Goal: Task Accomplishment & Management: Manage account settings

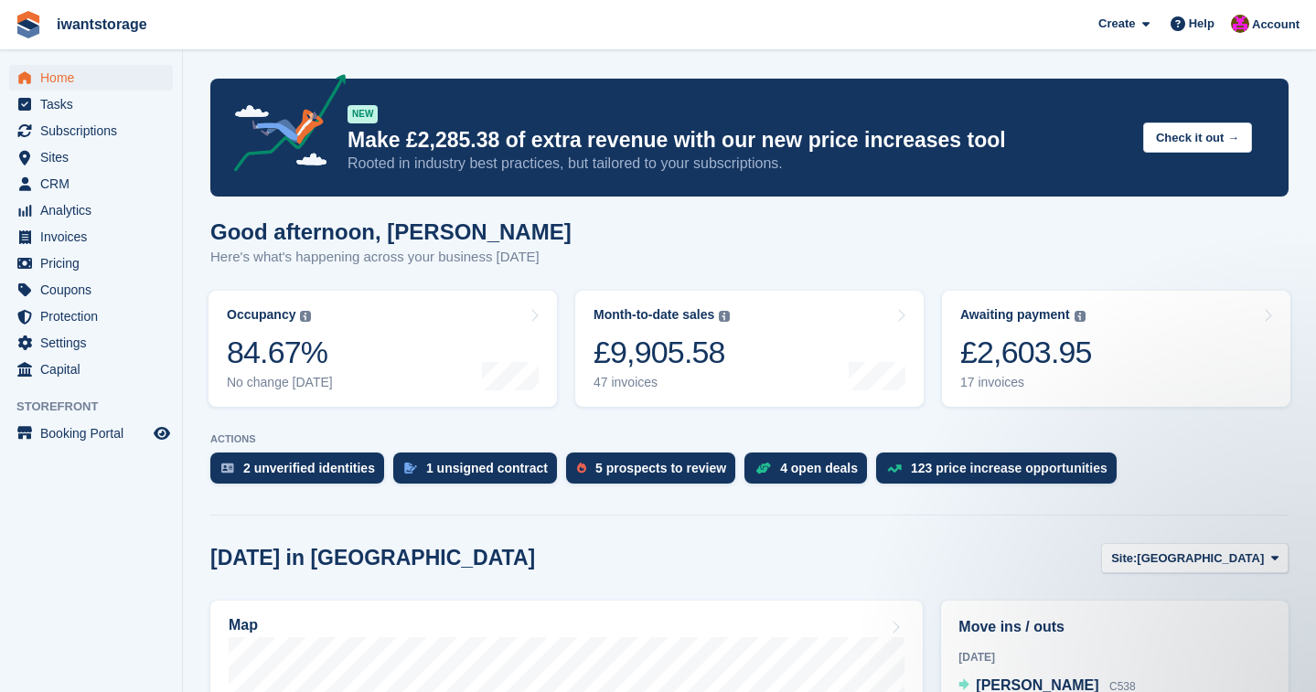
click at [60, 71] on span "Home" at bounding box center [95, 78] width 110 height 26
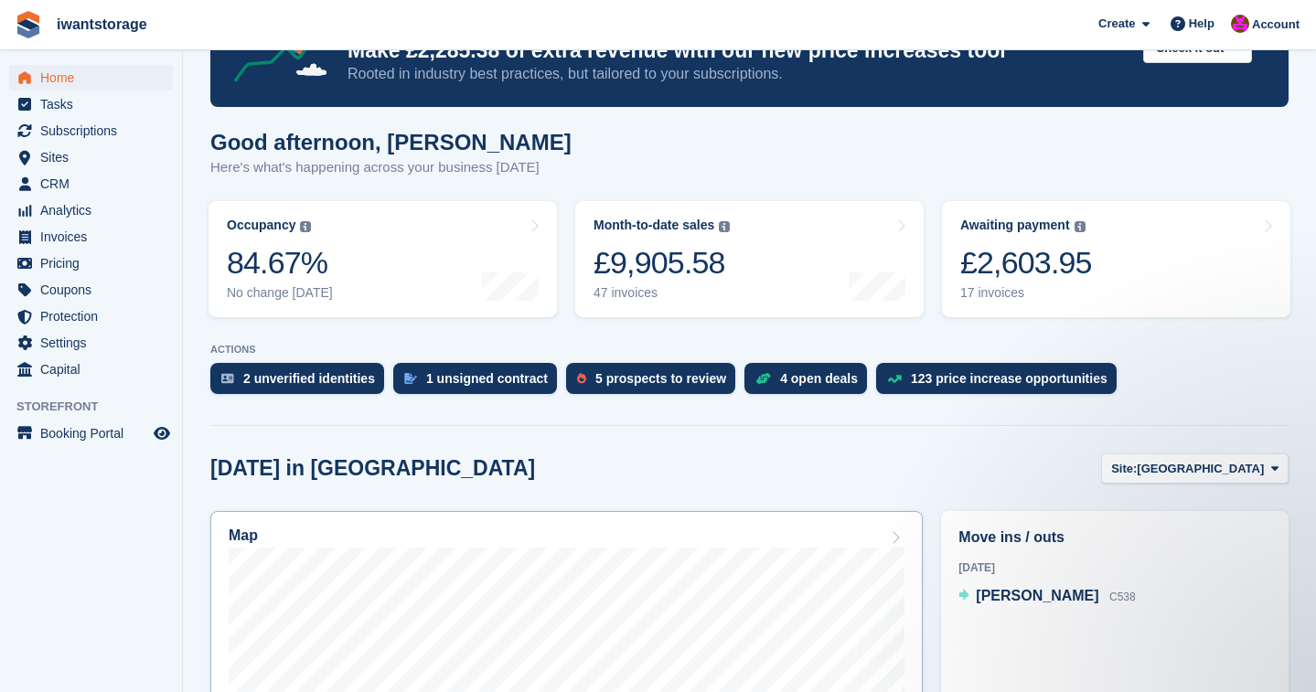
scroll to position [111, 0]
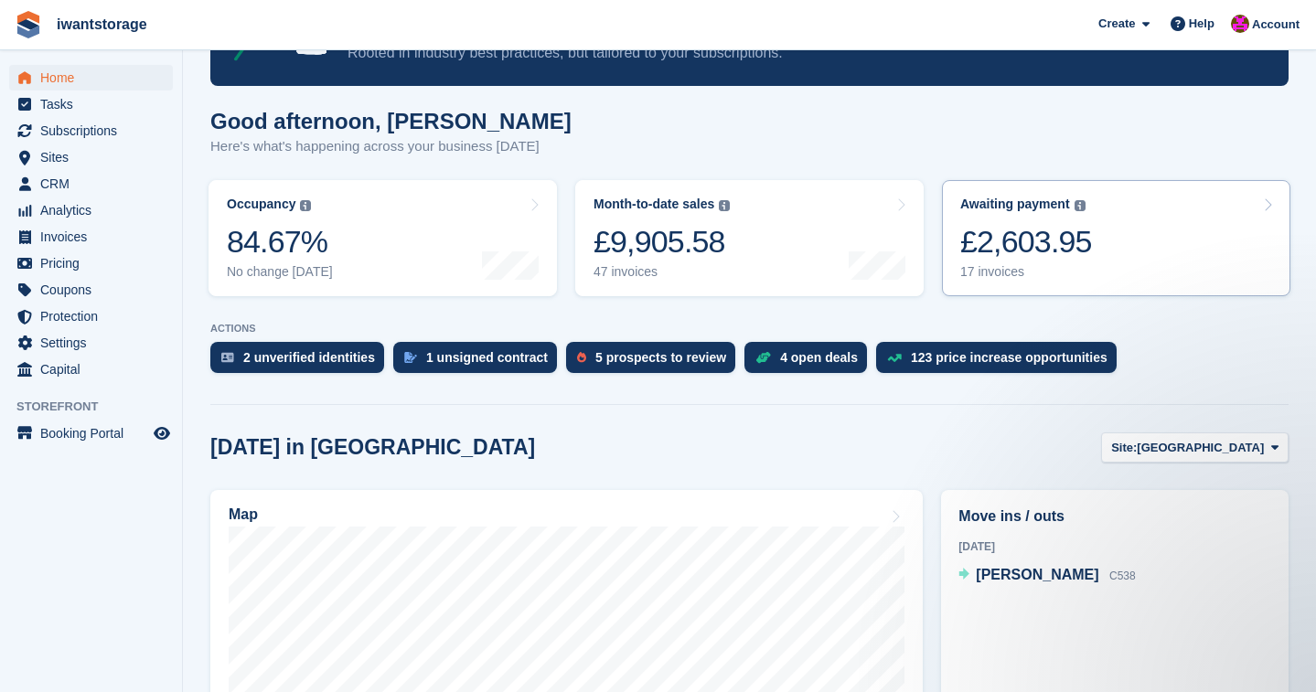
click at [1104, 241] on link "Awaiting payment The total outstanding balance on all open invoices. £2,603.95 …" at bounding box center [1116, 238] width 348 height 116
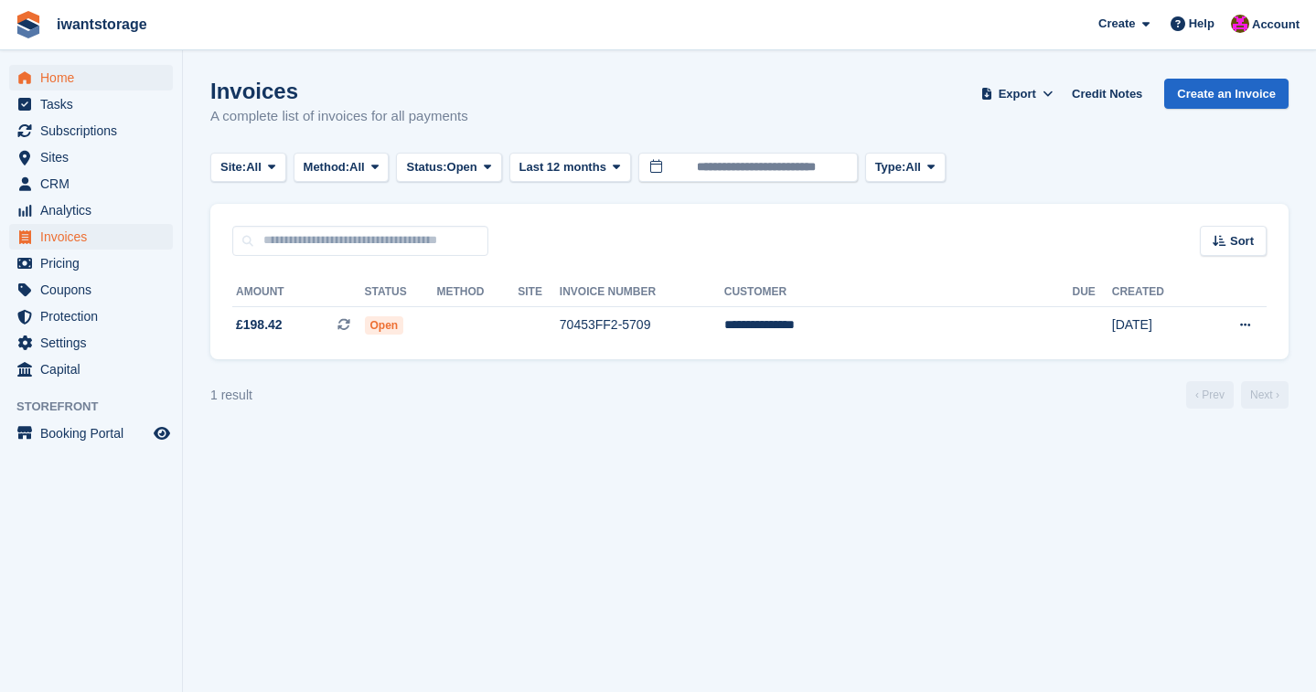
click at [58, 78] on span "Home" at bounding box center [95, 78] width 110 height 26
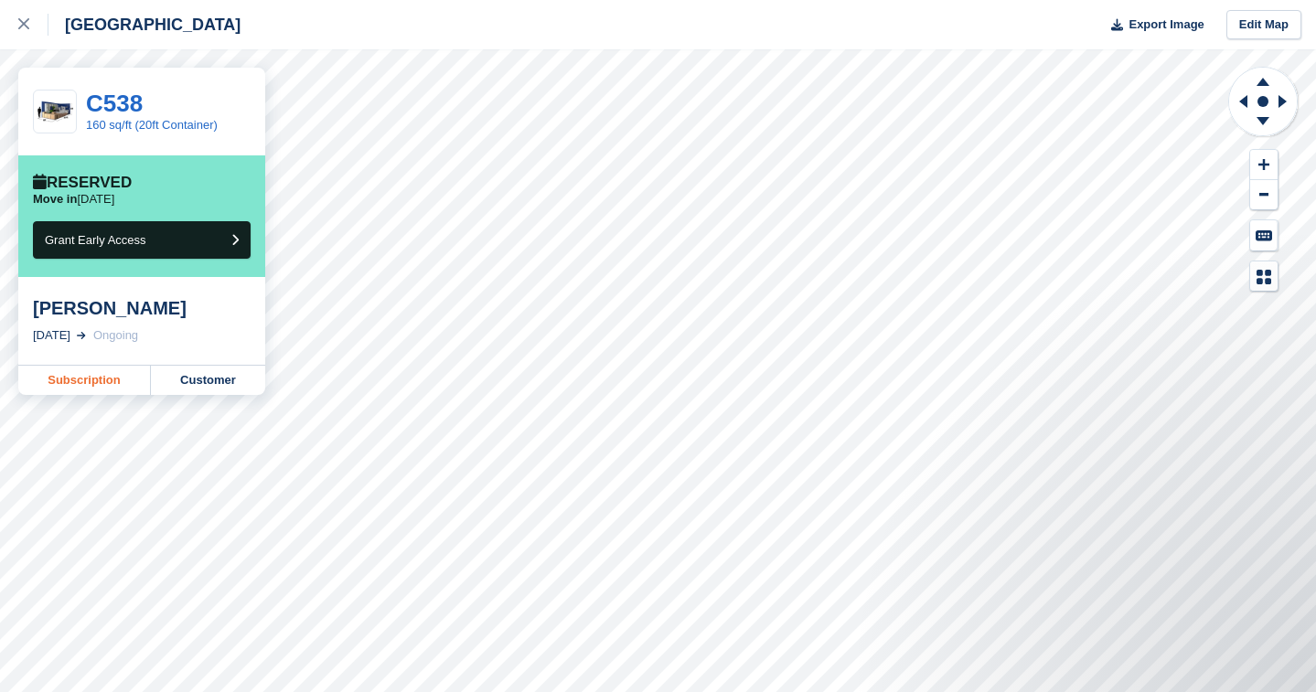
click at [115, 380] on link "Subscription" at bounding box center [84, 380] width 133 height 29
click at [24, 24] on icon at bounding box center [23, 23] width 11 height 11
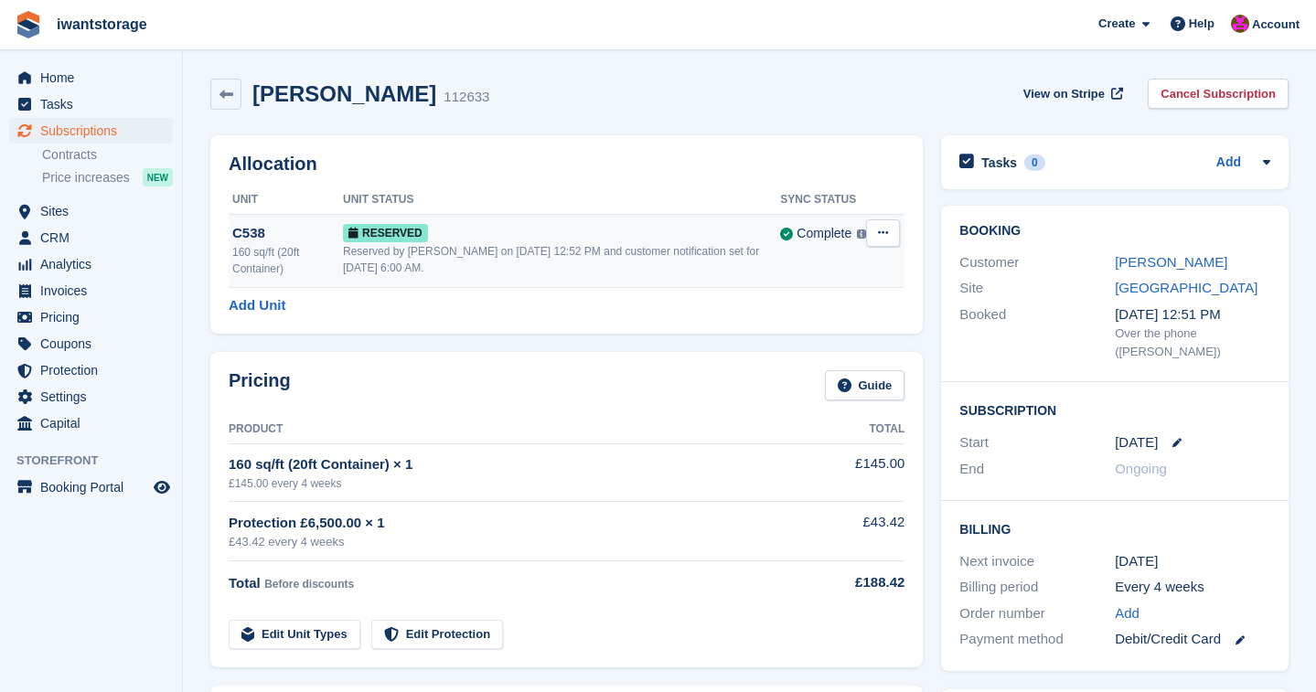
click at [884, 230] on icon at bounding box center [883, 233] width 10 height 12
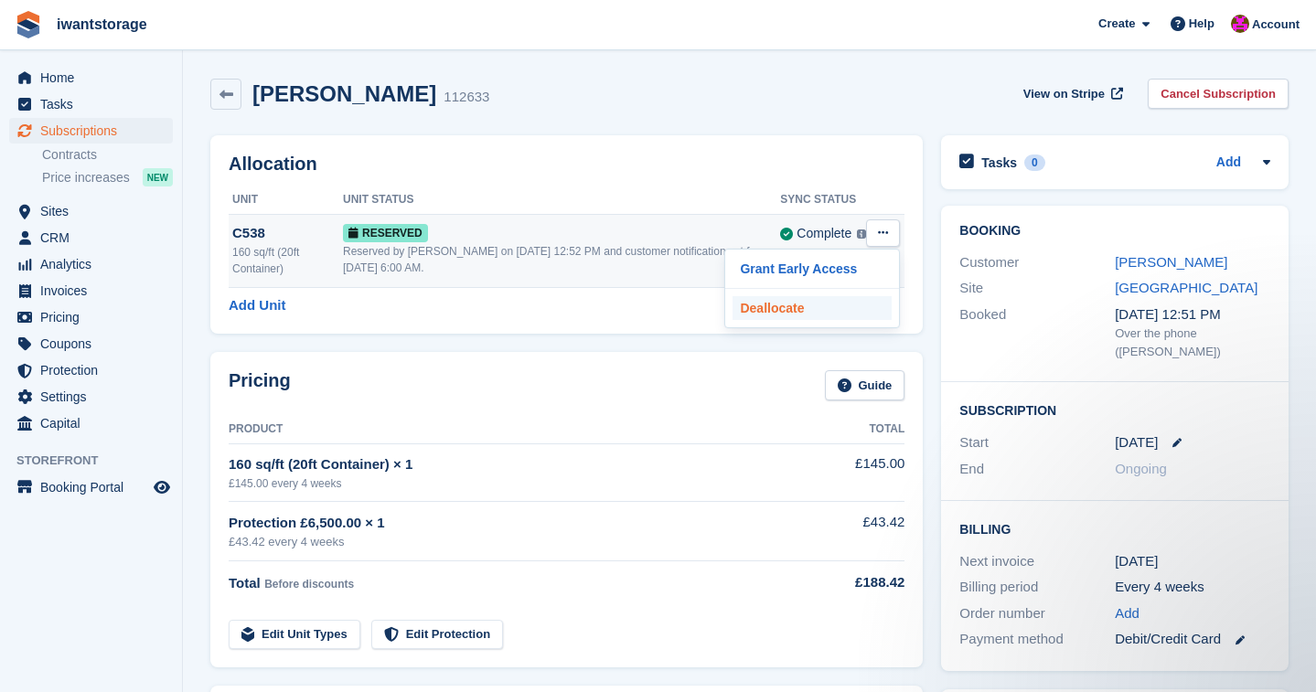
click at [768, 304] on p "Deallocate" at bounding box center [811, 308] width 159 height 24
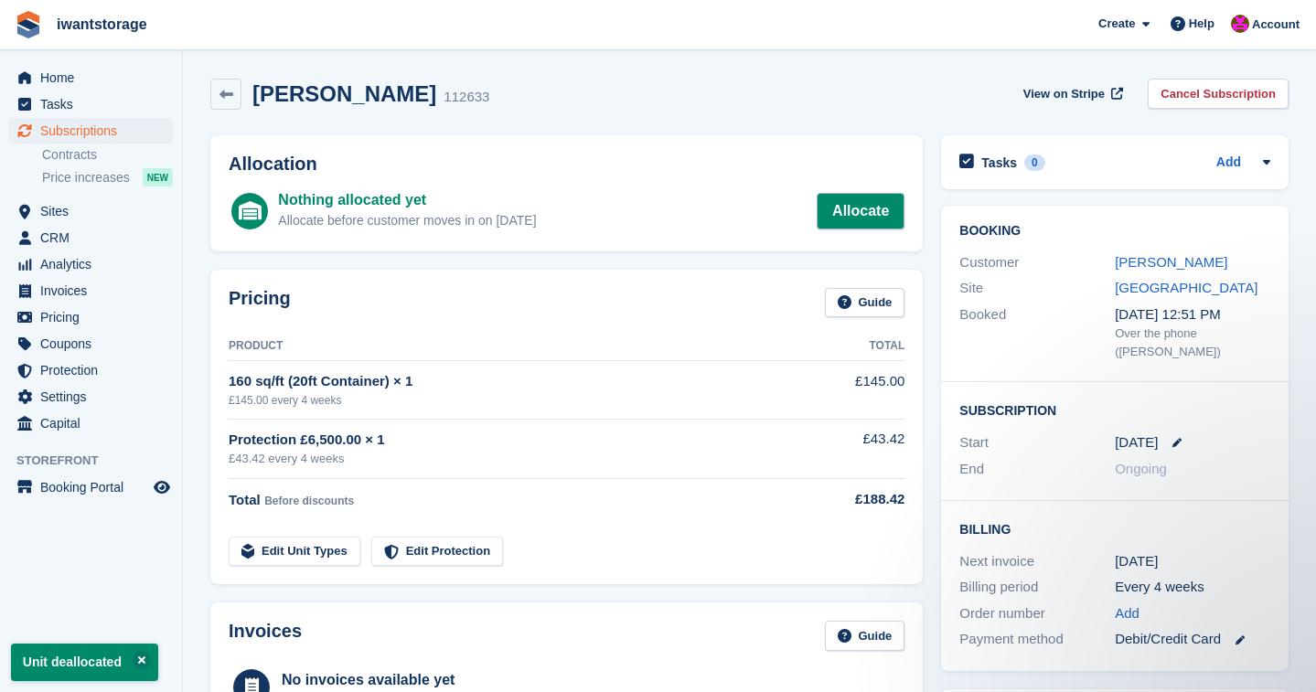
click at [880, 207] on link "Allocate" at bounding box center [860, 211] width 88 height 37
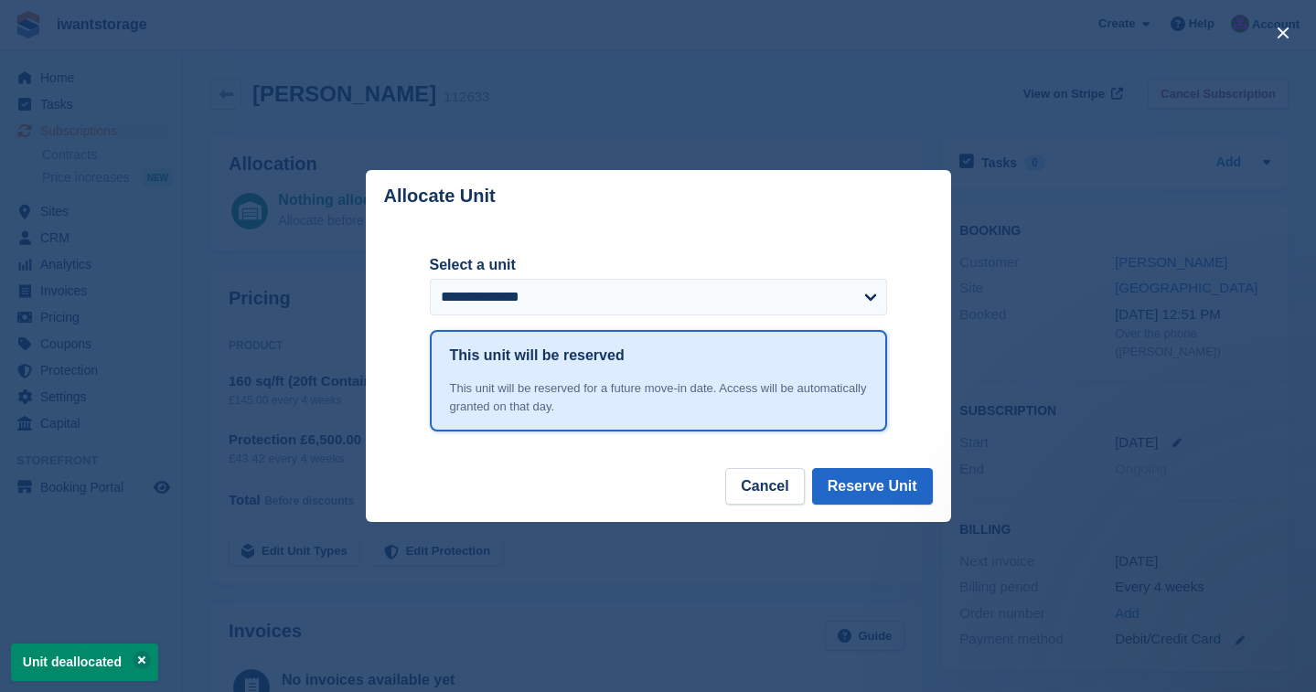
click at [580, 277] on div "**********" at bounding box center [658, 284] width 457 height 61
select select "*****"
click at [891, 489] on button "Reserve Unit" at bounding box center [872, 486] width 121 height 37
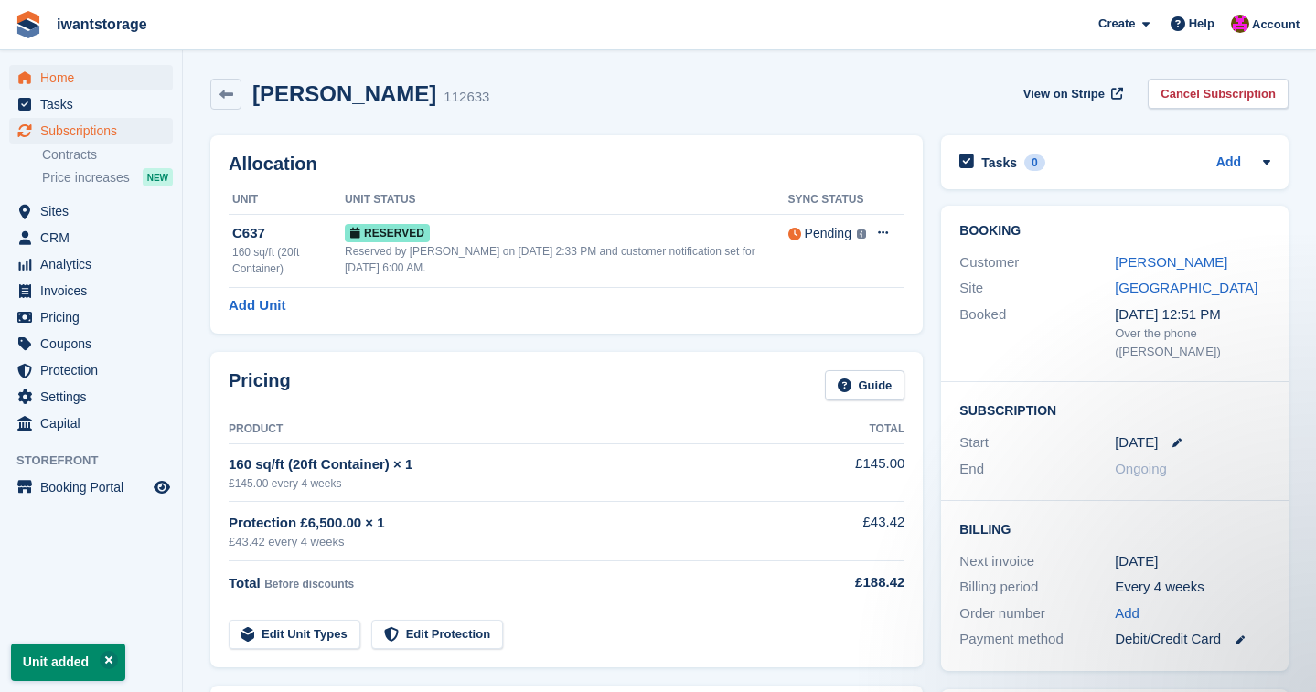
click at [59, 74] on span "Home" at bounding box center [95, 78] width 110 height 26
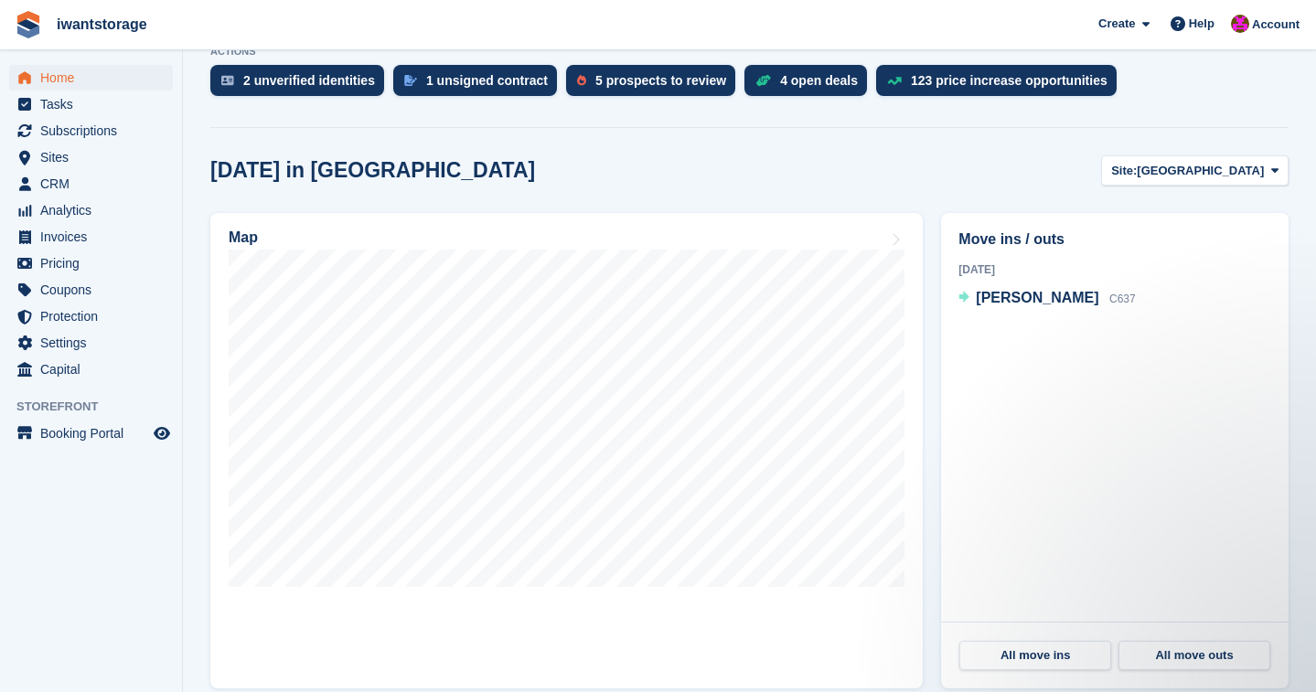
scroll to position [404, 0]
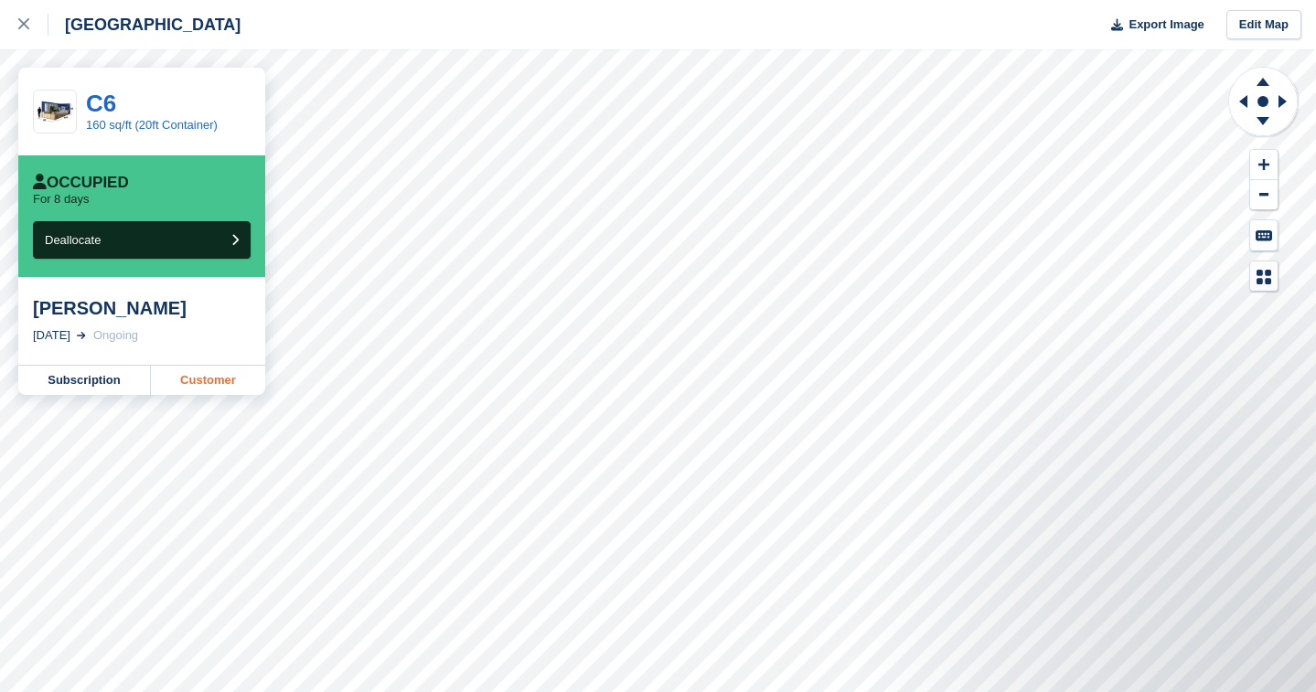
click at [196, 383] on link "Customer" at bounding box center [208, 380] width 114 height 29
click at [19, 34] on div at bounding box center [33, 25] width 30 height 22
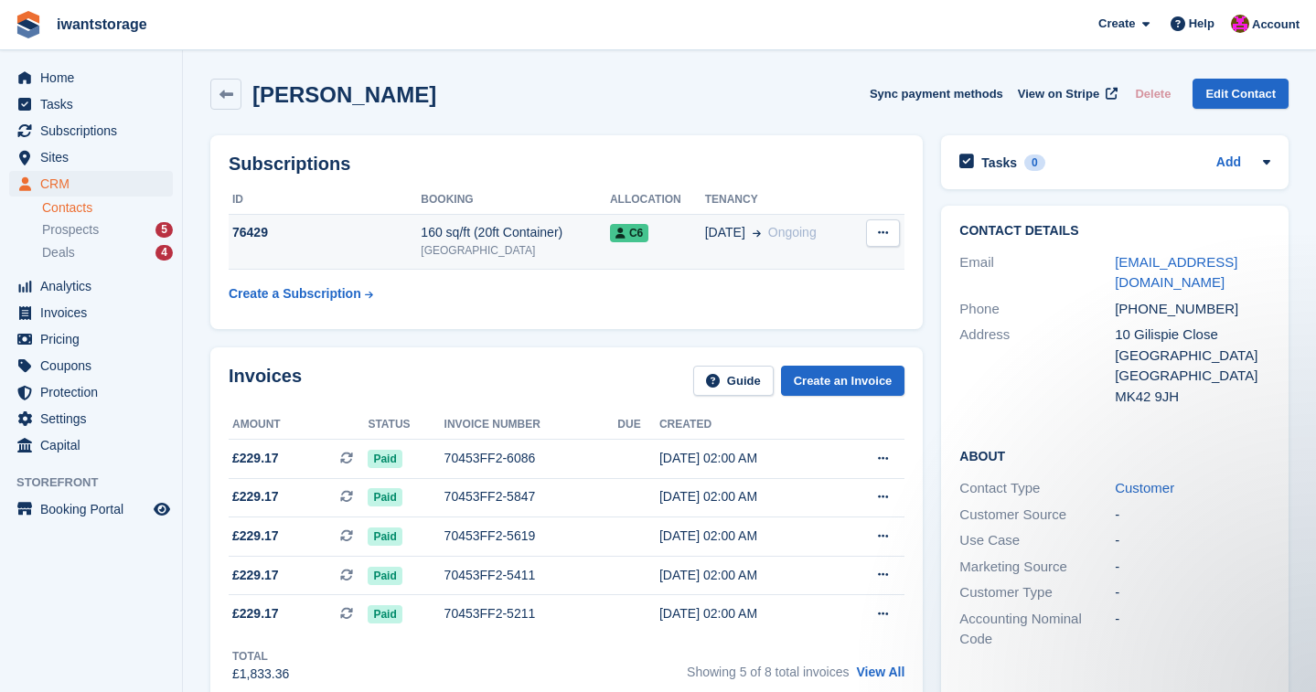
click at [259, 233] on div "76429" at bounding box center [325, 232] width 192 height 19
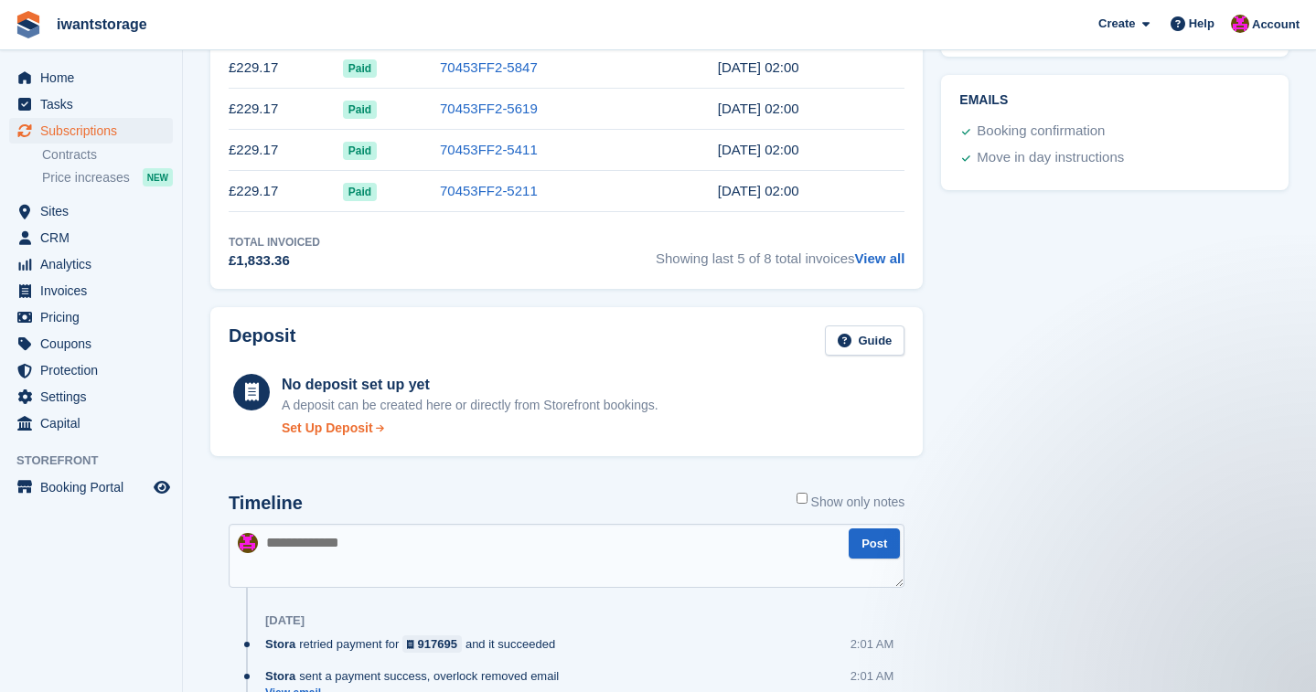
scroll to position [798, 0]
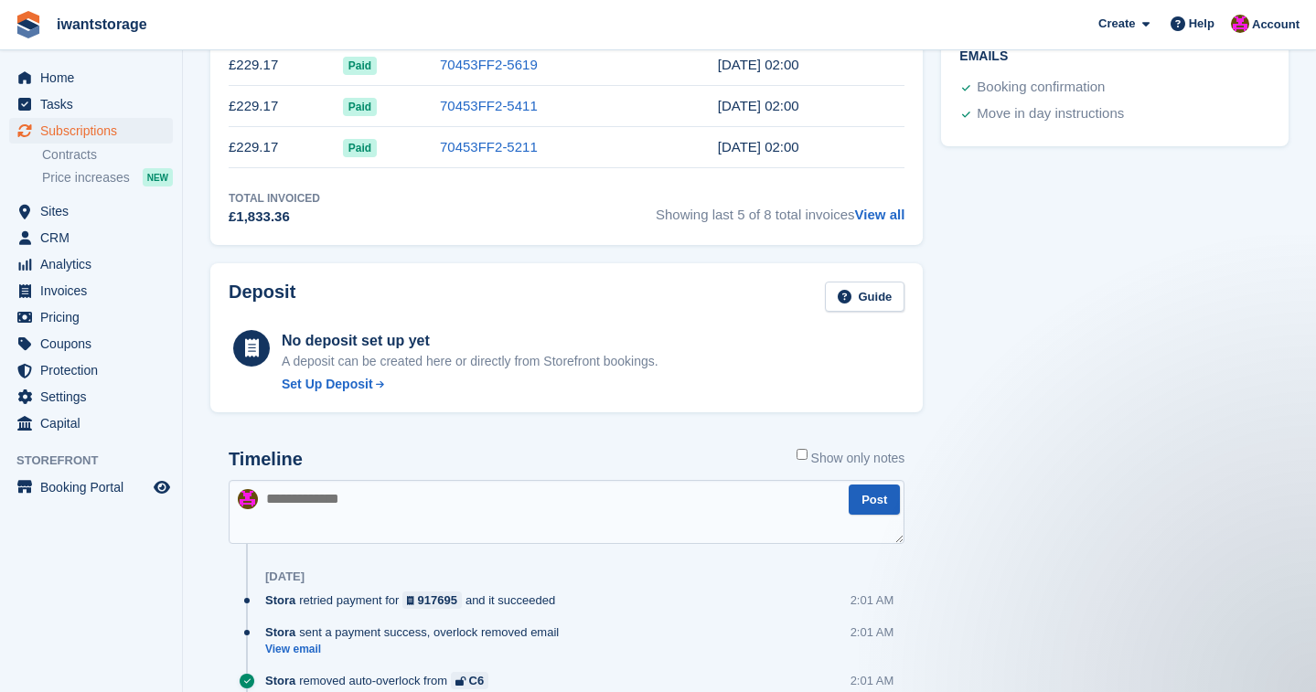
click at [893, 499] on button "Post" at bounding box center [873, 500] width 51 height 30
click at [883, 501] on button "Post" at bounding box center [873, 500] width 51 height 30
click at [263, 489] on textarea at bounding box center [567, 512] width 676 height 64
type textarea "**********"
click at [896, 505] on button "Post" at bounding box center [873, 500] width 51 height 30
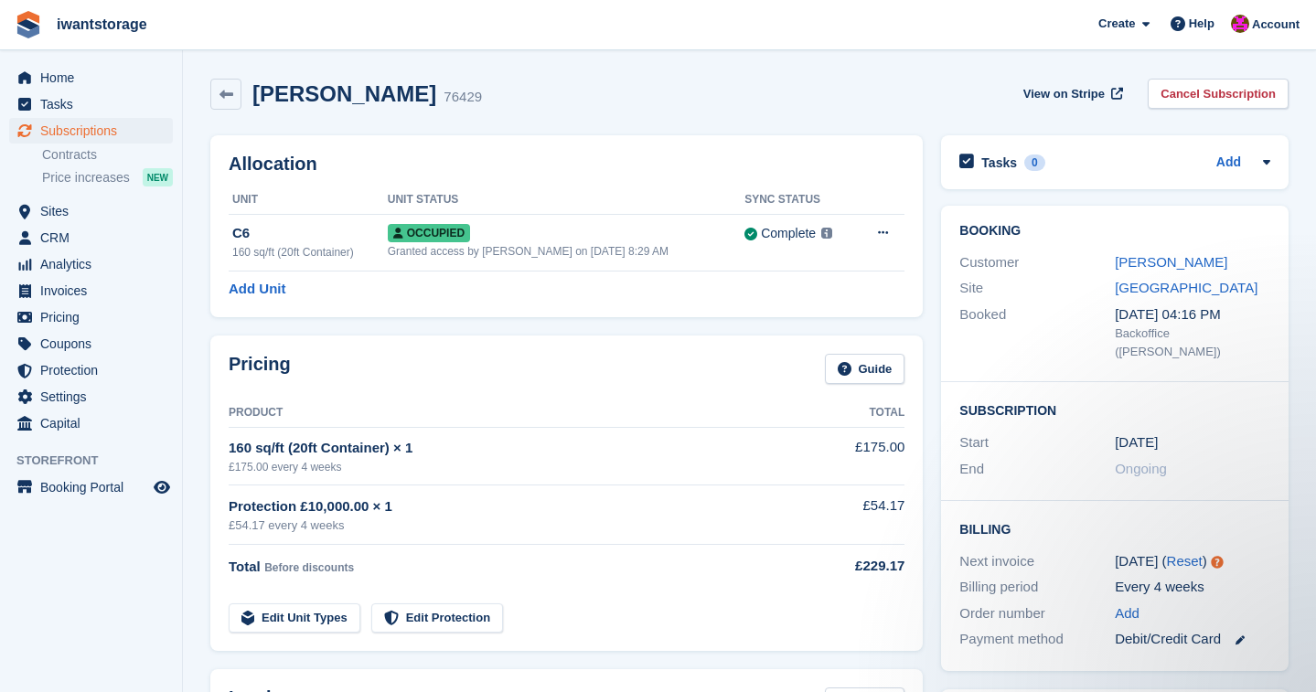
scroll to position [0, 0]
click at [51, 83] on span "Home" at bounding box center [95, 78] width 110 height 26
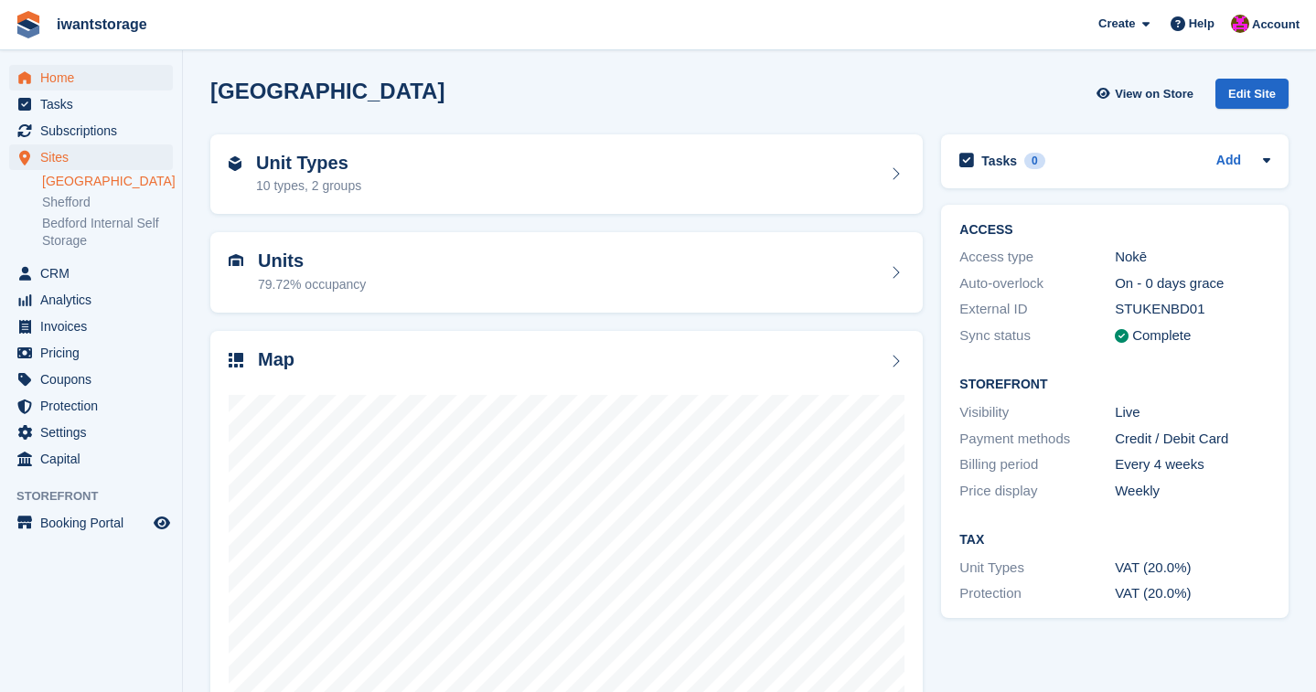
click at [61, 73] on span "Home" at bounding box center [95, 78] width 110 height 26
click at [60, 79] on span "Home" at bounding box center [95, 78] width 110 height 26
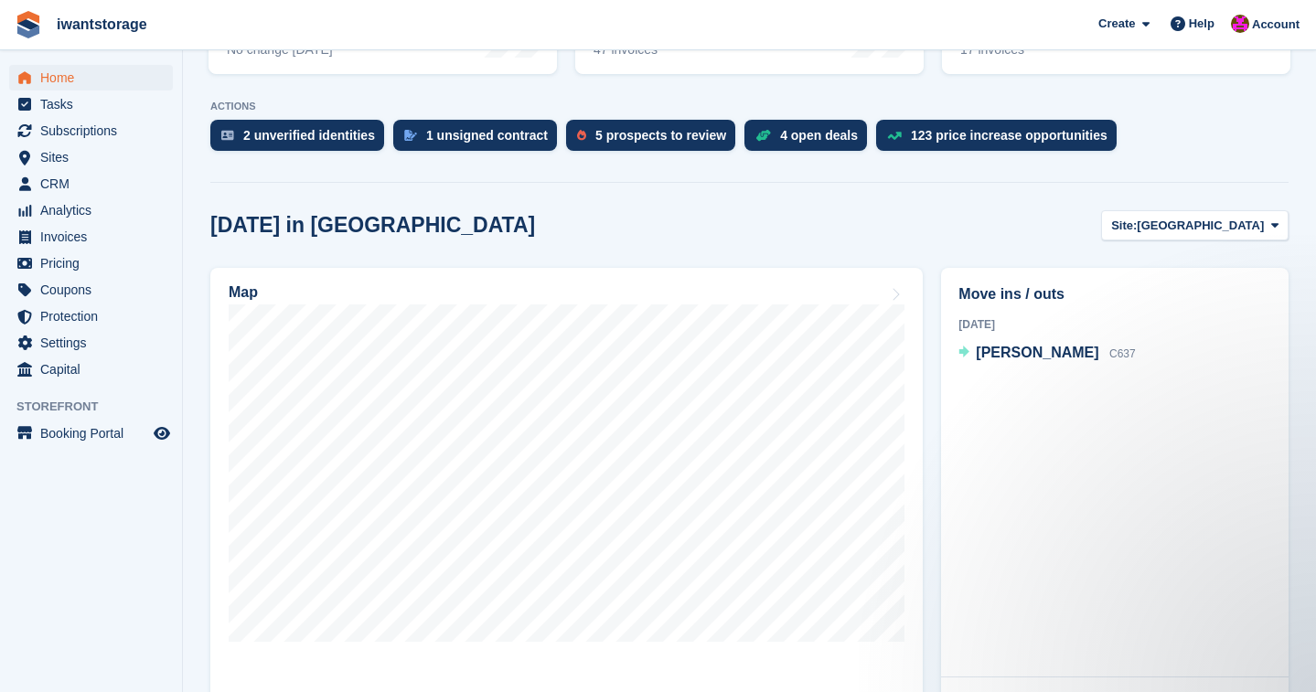
scroll to position [329, 0]
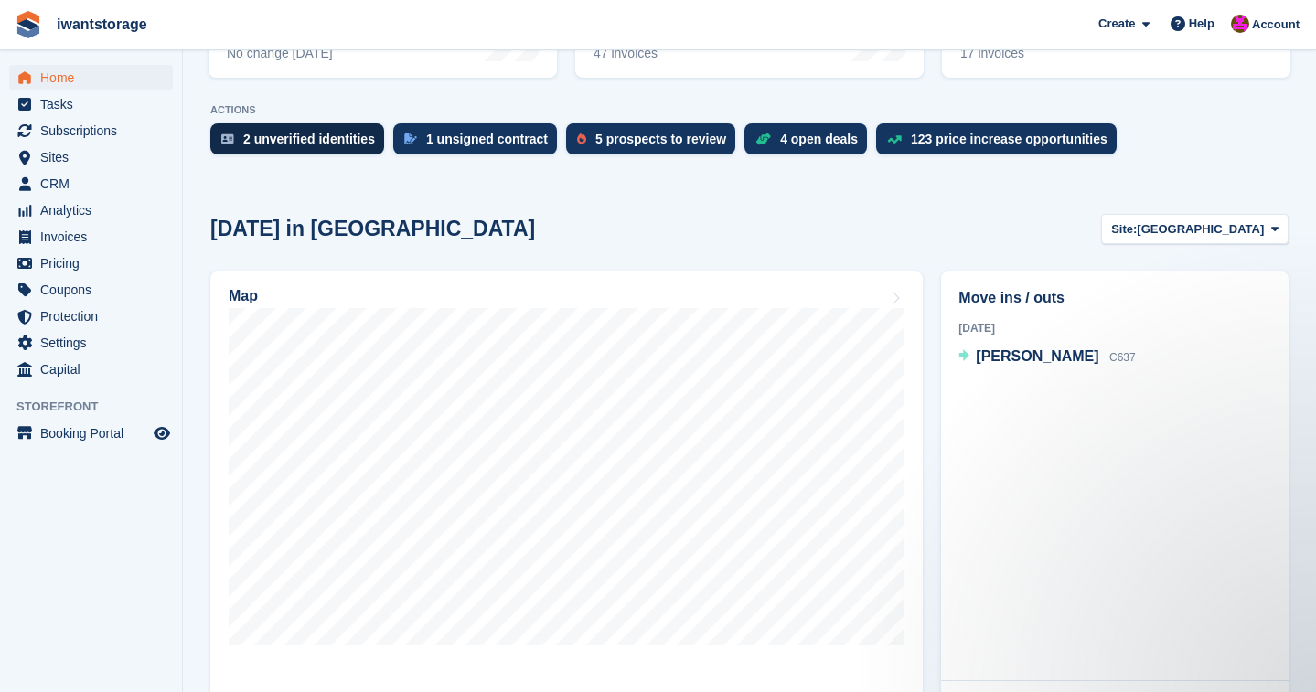
click at [317, 145] on div "2 unverified identities" at bounding box center [309, 139] width 132 height 15
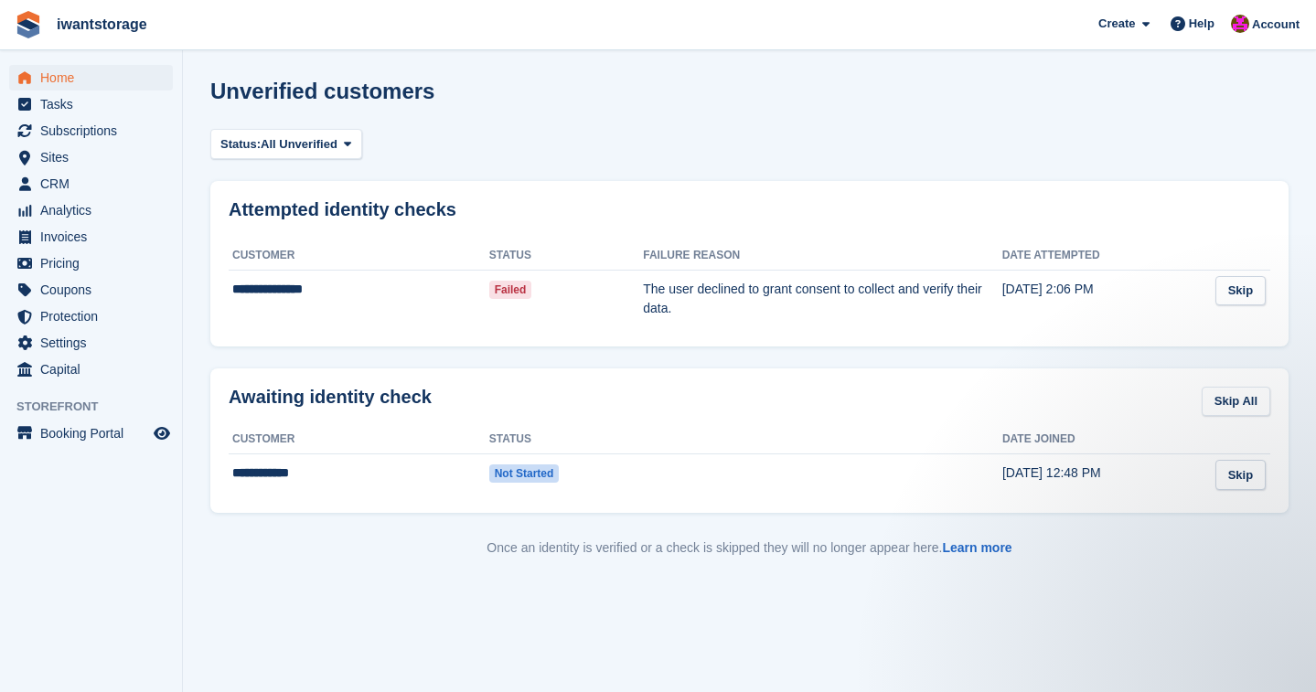
click at [66, 80] on span "Home" at bounding box center [95, 78] width 110 height 26
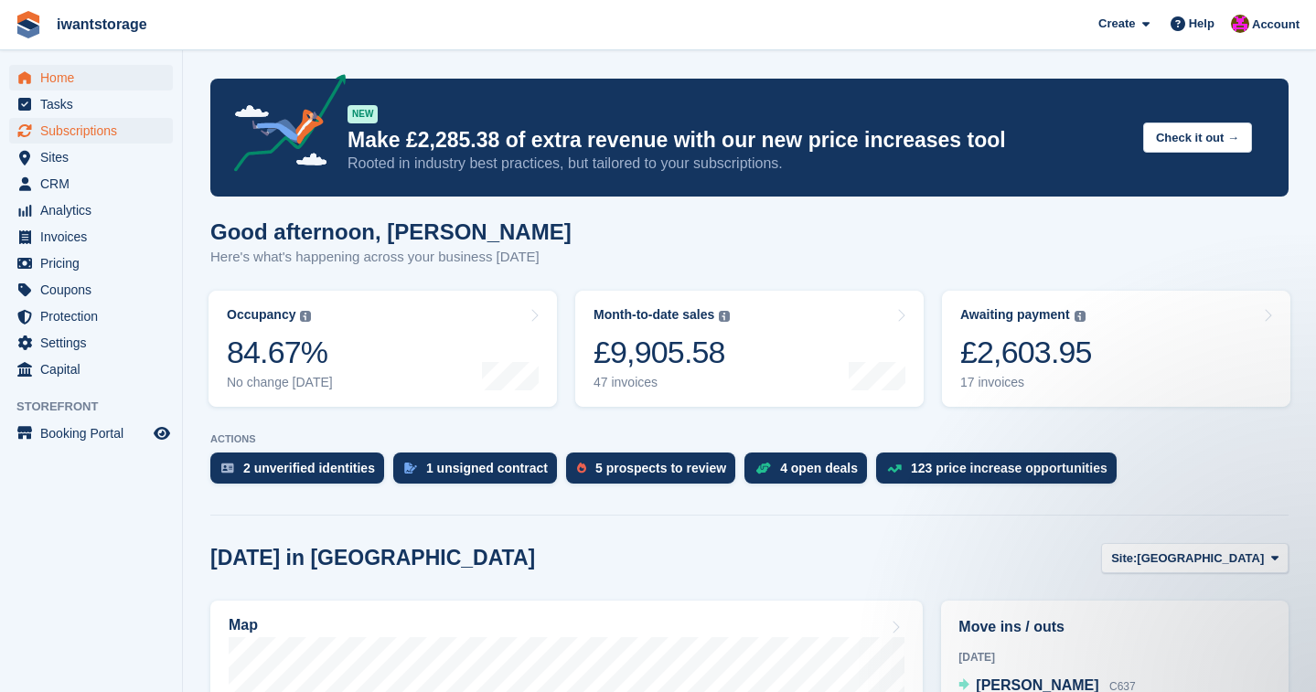
click at [82, 137] on span "Subscriptions" at bounding box center [95, 131] width 110 height 26
